Goal: Task Accomplishment & Management: Use online tool/utility

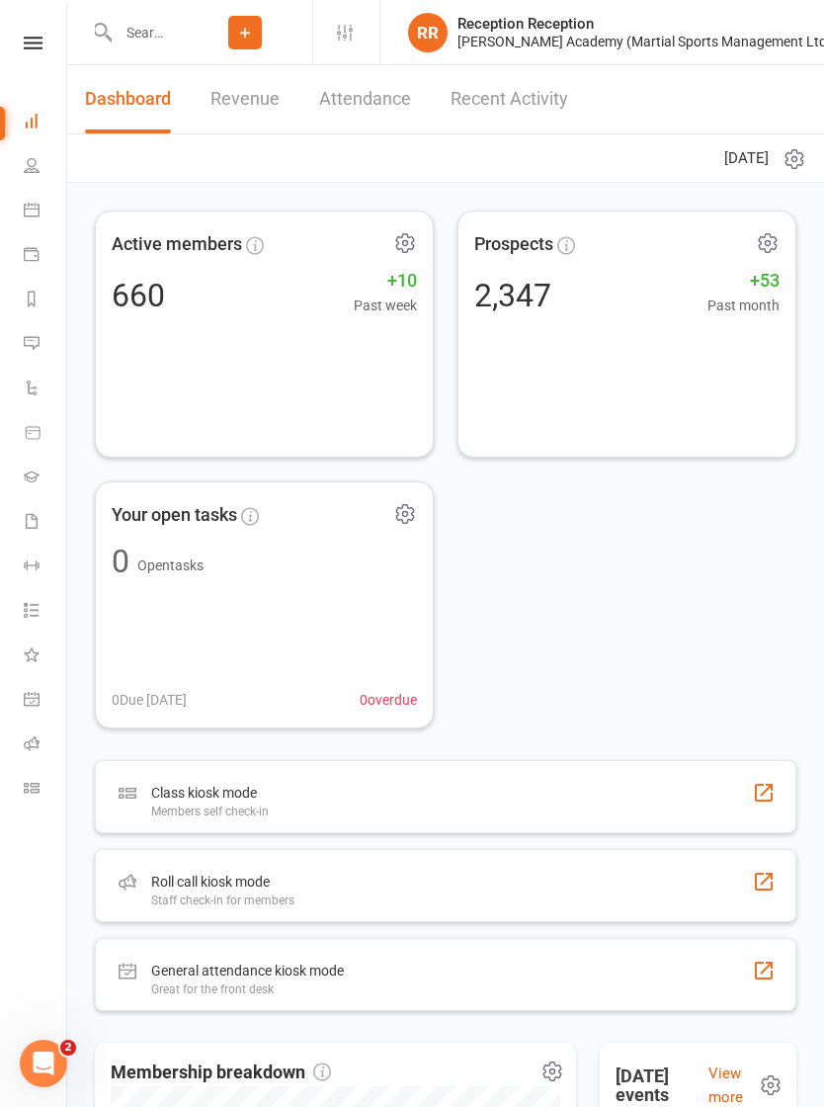
click at [26, 780] on icon at bounding box center [32, 788] width 16 height 16
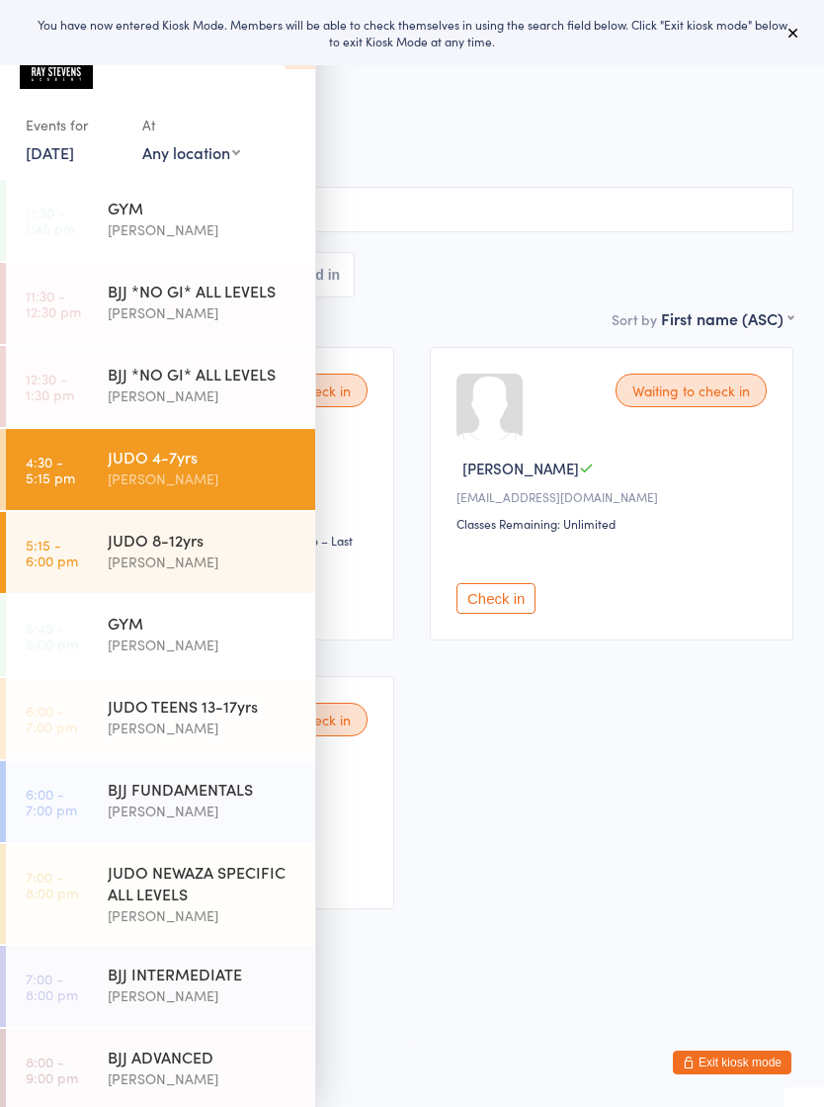
click at [469, 801] on div "Waiting to check in [PERSON_NAME] [PERSON_NAME][EMAIL_ADDRESS][DOMAIN_NAME] Cla…" at bounding box center [412, 628] width 798 height 598
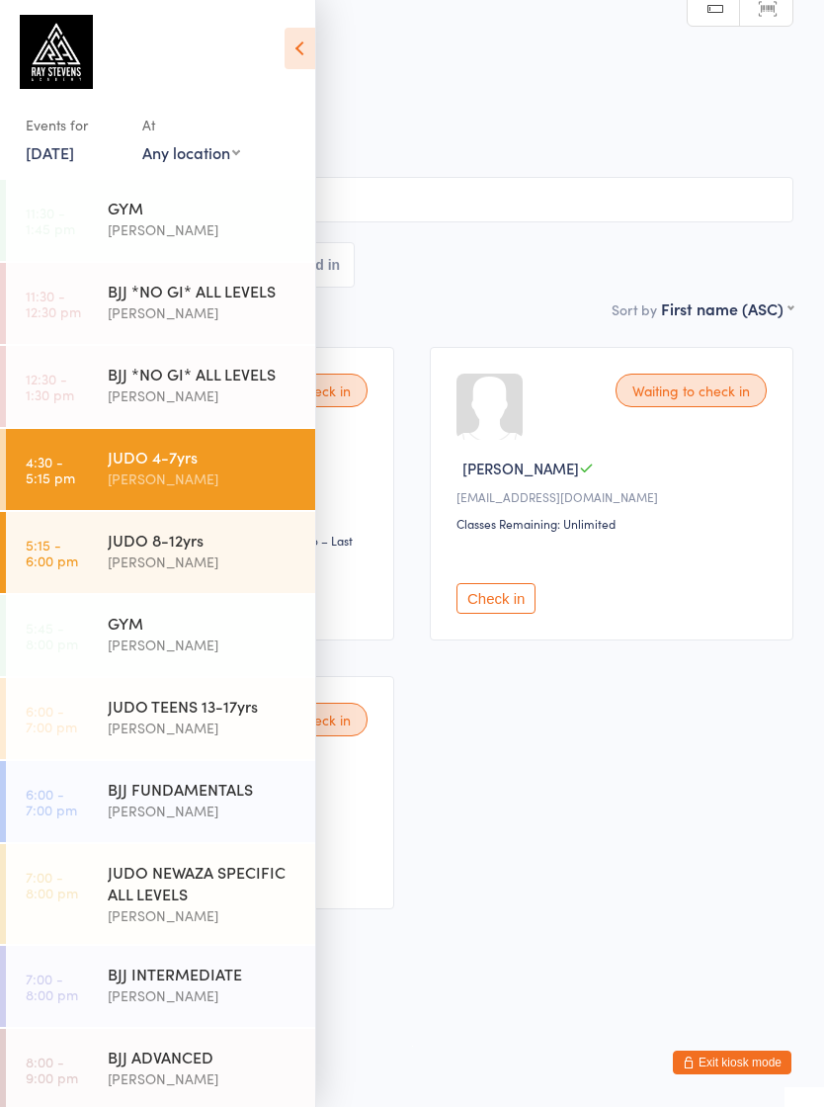
click at [293, 68] on icon at bounding box center [300, 49] width 31 height 42
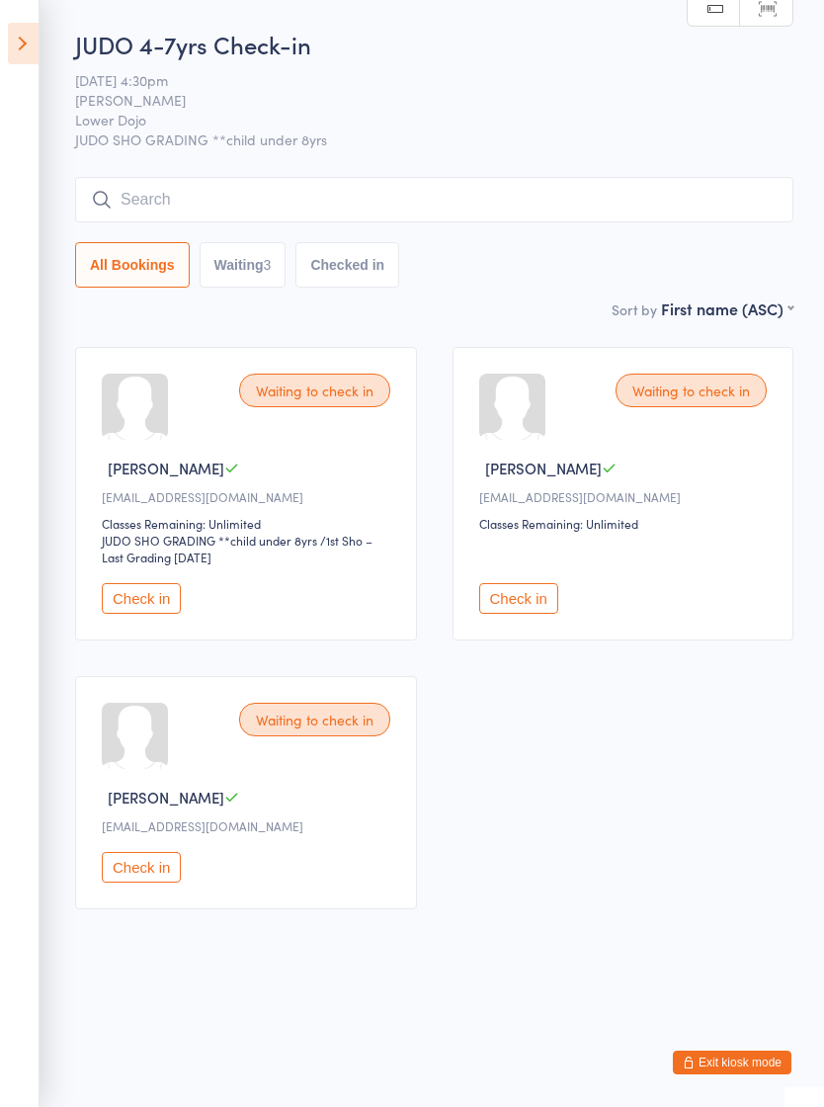
click at [160, 189] on input "search" at bounding box center [434, 199] width 718 height 45
click at [24, 42] on icon at bounding box center [23, 44] width 31 height 42
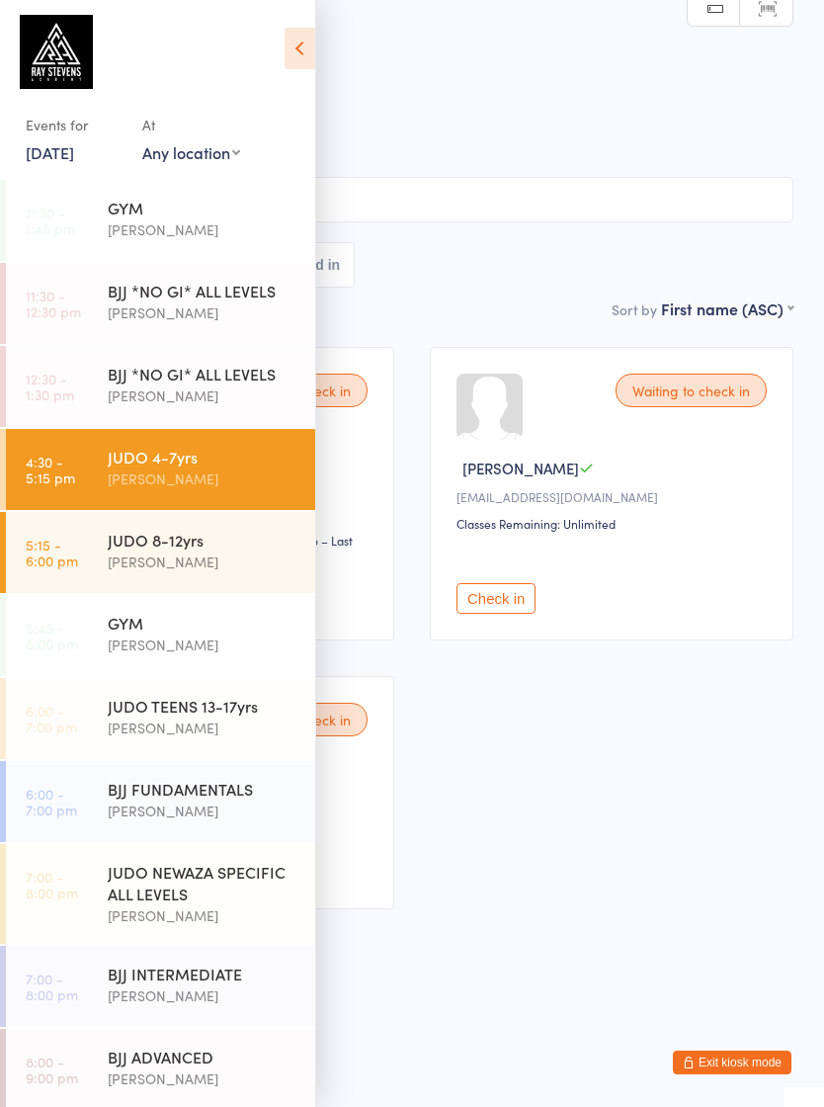
click at [161, 701] on div "JUDO TEENS 13-17yrs" at bounding box center [203, 706] width 191 height 22
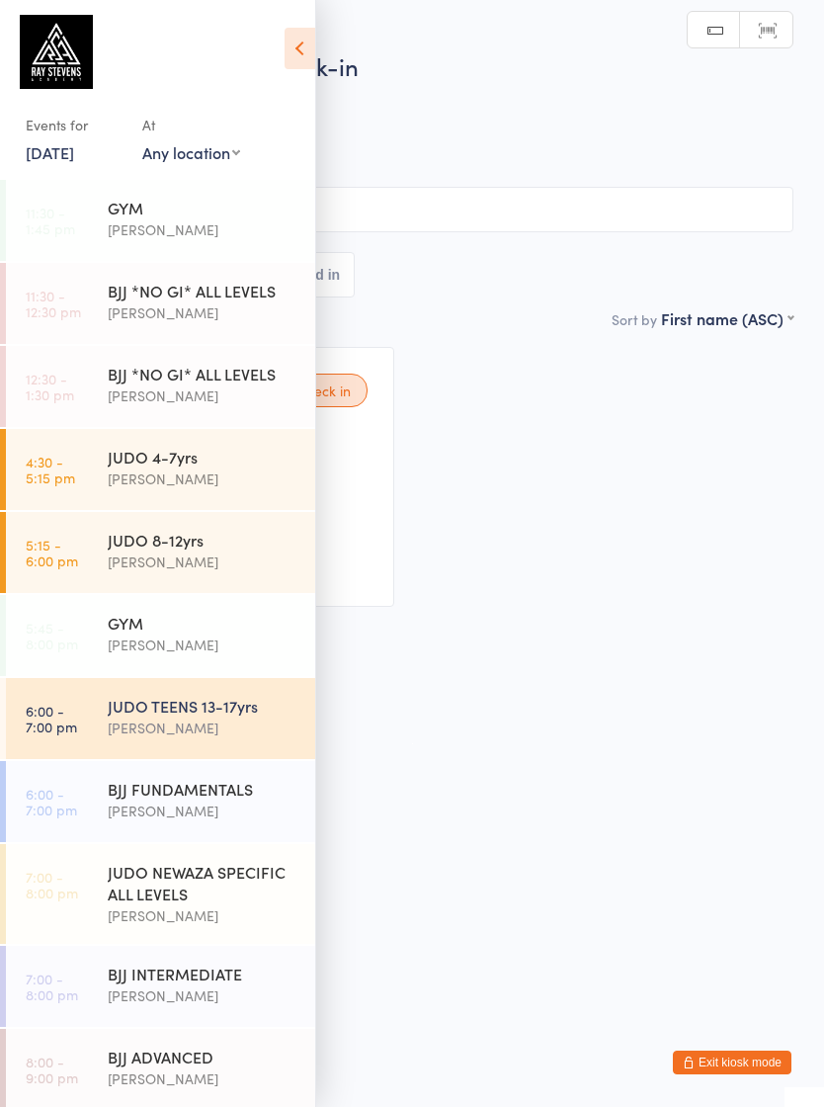
click at [297, 53] on icon at bounding box center [300, 49] width 31 height 42
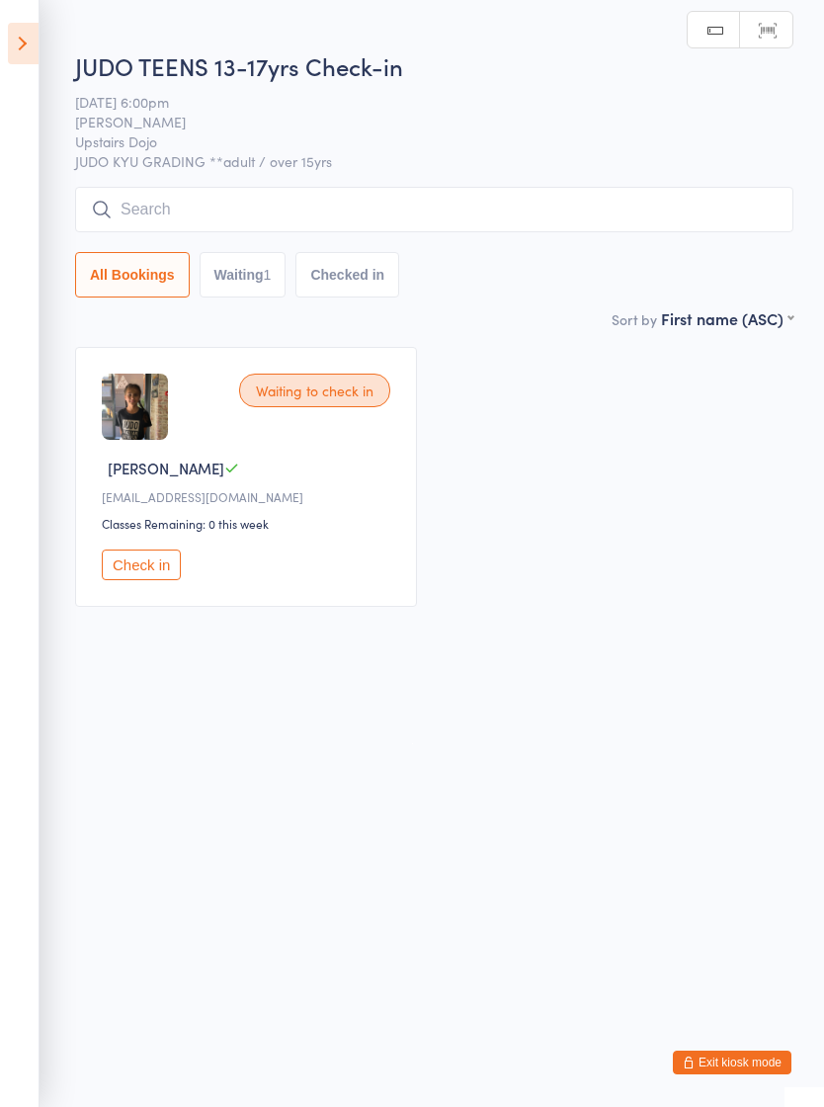
click at [16, 37] on icon at bounding box center [23, 44] width 31 height 42
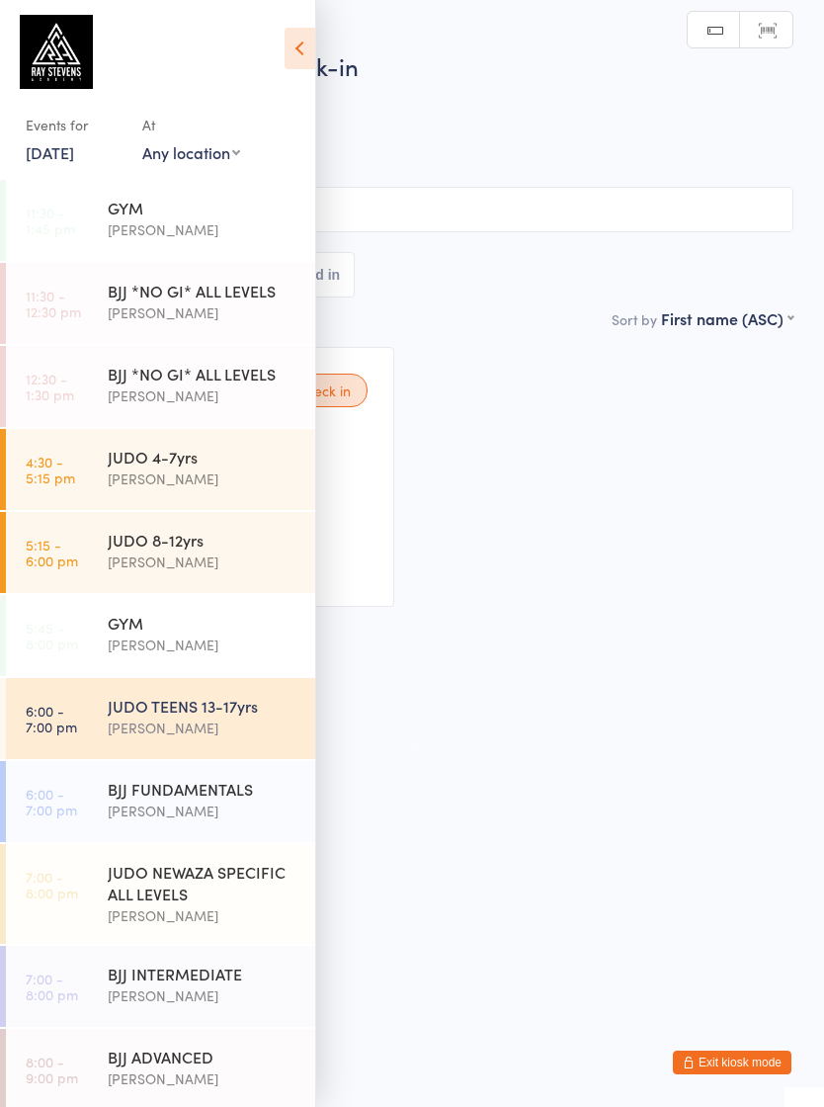
click at [163, 893] on div "JUDO NEWAZA SPECIFIC ALL LEVELS" at bounding box center [203, 882] width 191 height 43
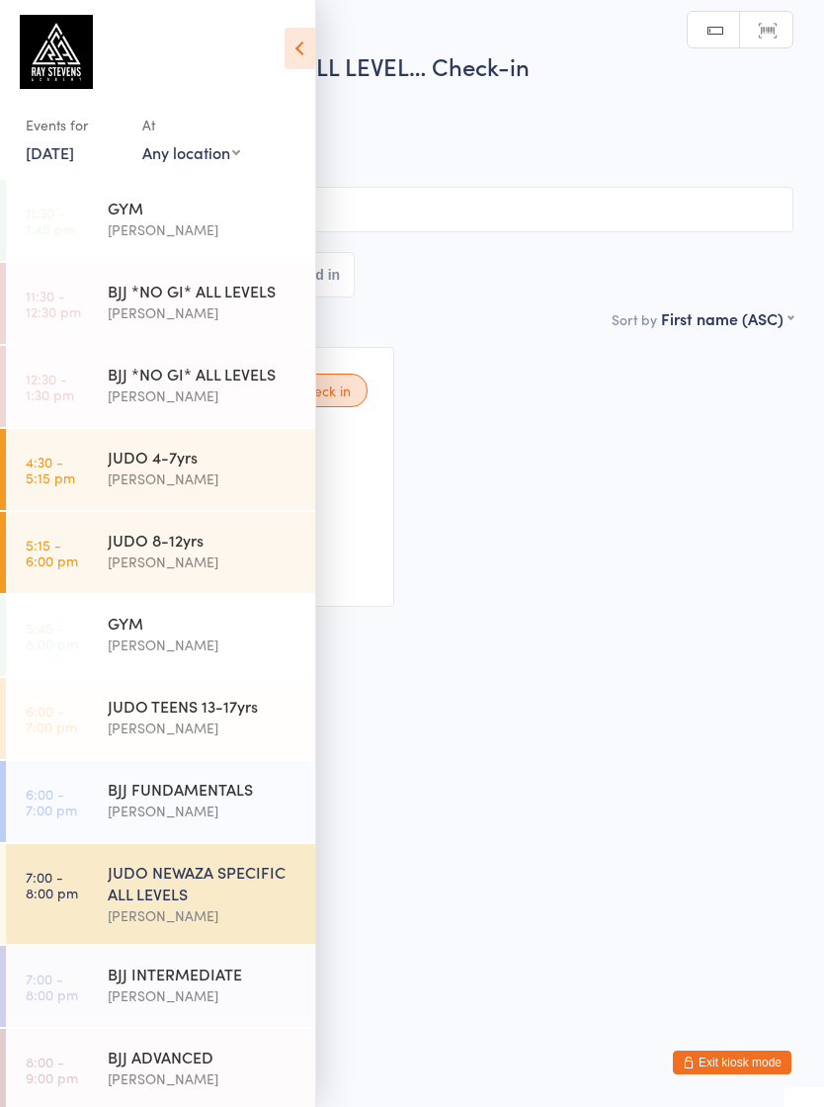
click at [294, 61] on icon at bounding box center [300, 49] width 31 height 42
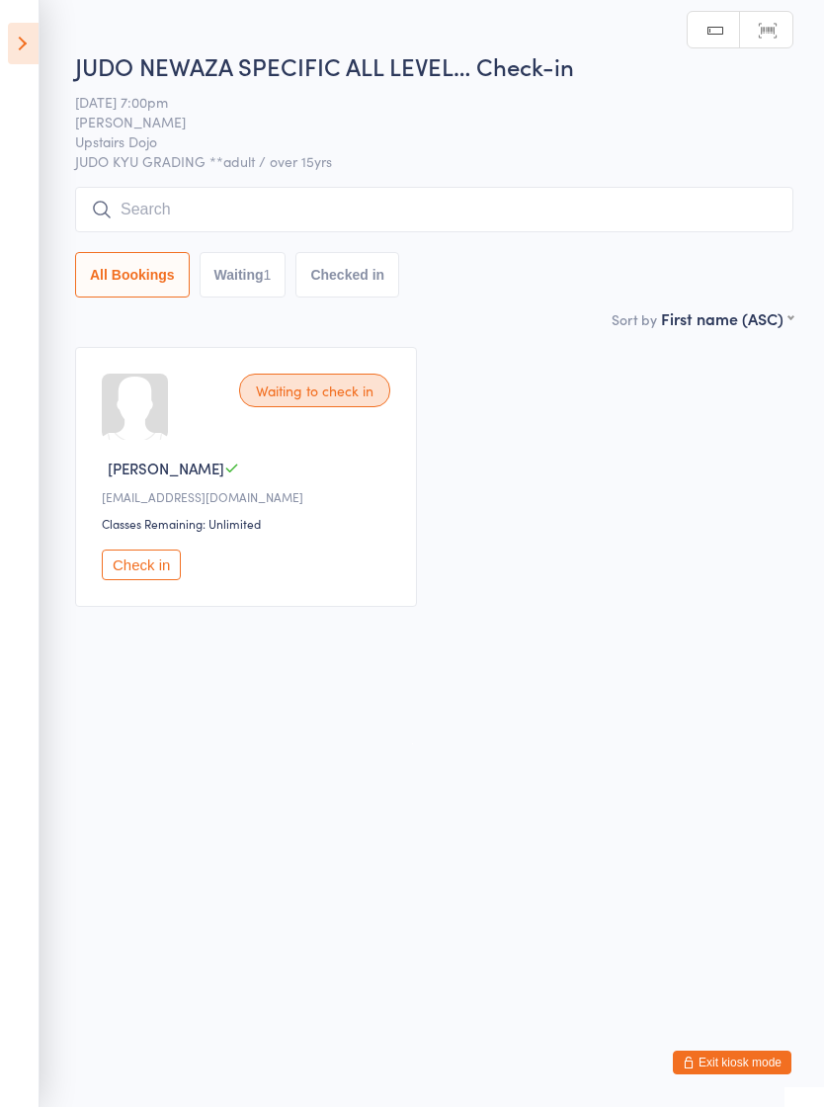
click at [25, 41] on icon at bounding box center [23, 44] width 31 height 42
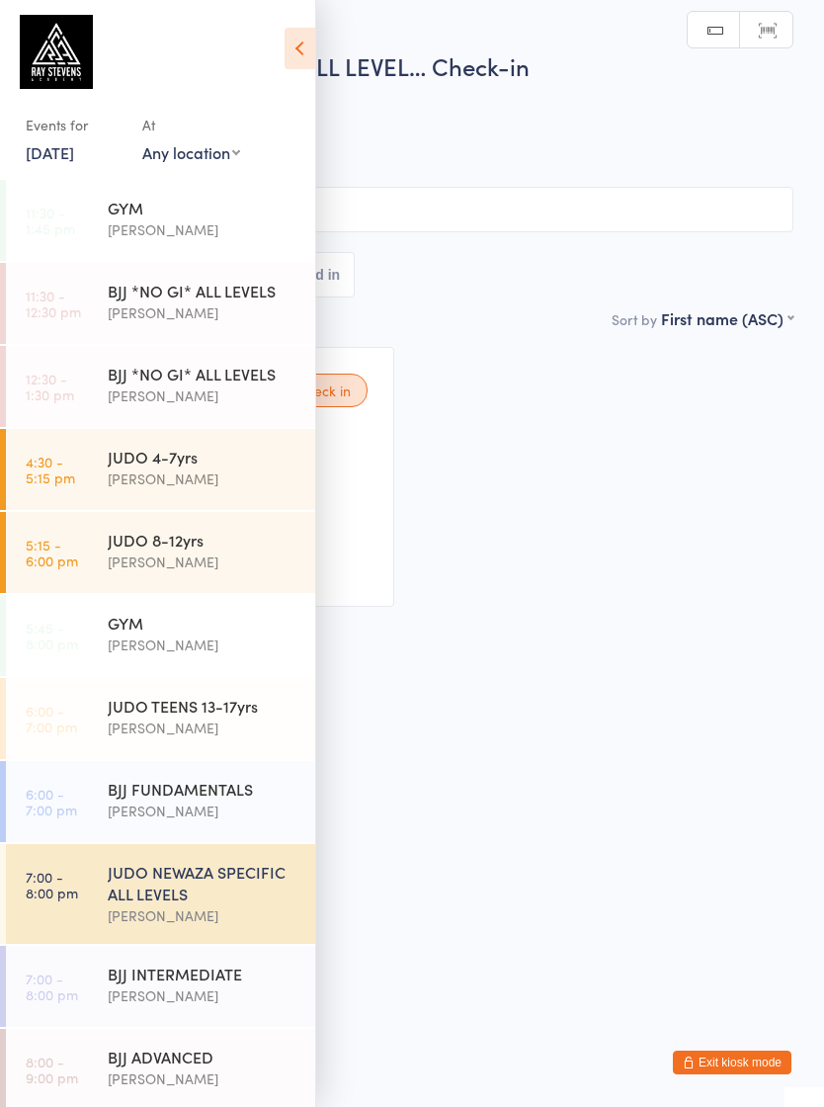
click at [96, 452] on link "4:30 - 5:15 pm JUDO 4-7yrs Edward Semple" at bounding box center [160, 469] width 309 height 81
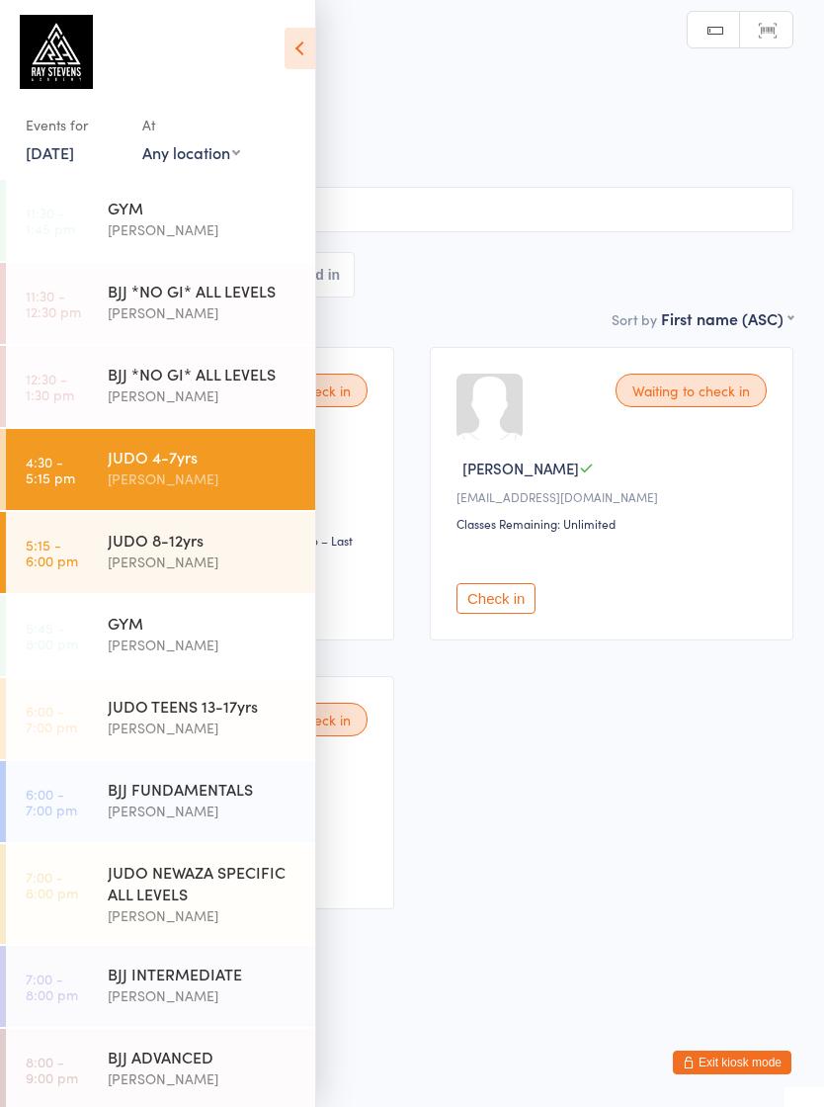
click at [286, 54] on icon at bounding box center [300, 49] width 31 height 42
